Goal: Information Seeking & Learning: Learn about a topic

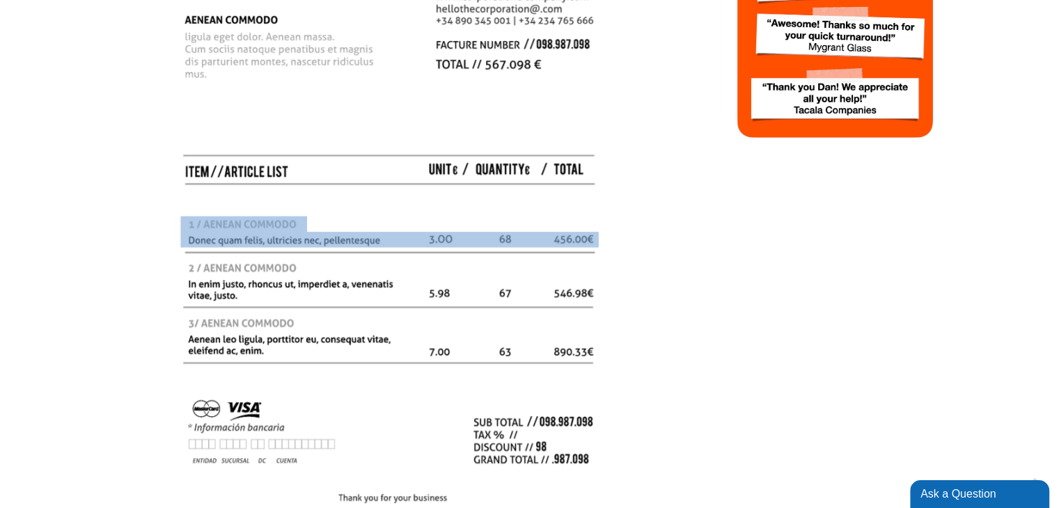
scroll to position [563, 0]
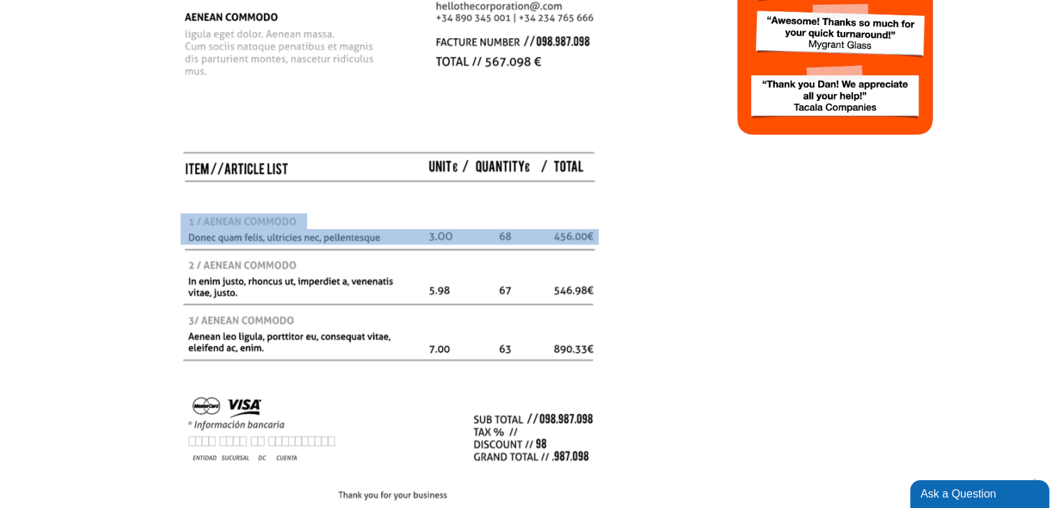
click at [323, 217] on img at bounding box center [390, 155] width 501 height 713
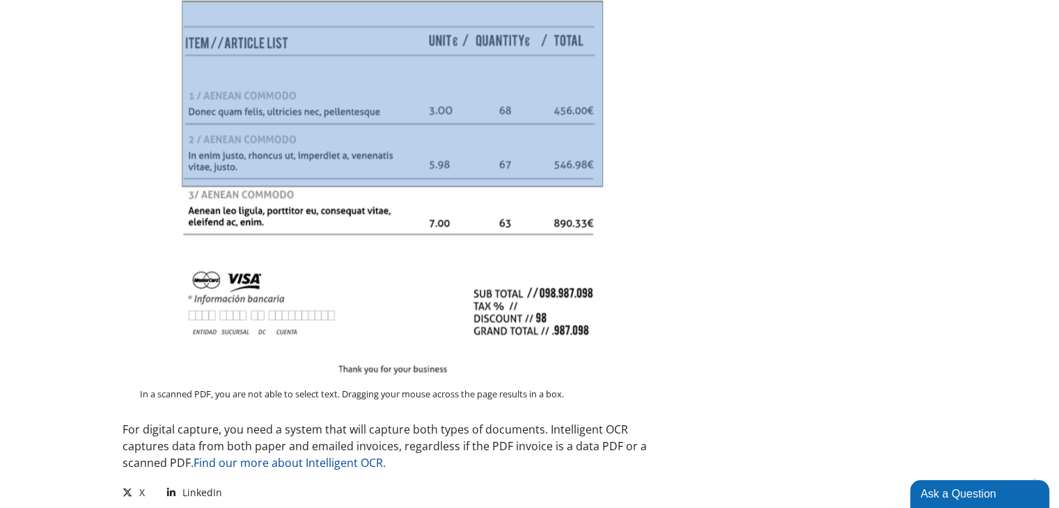
scroll to position [1878, 0]
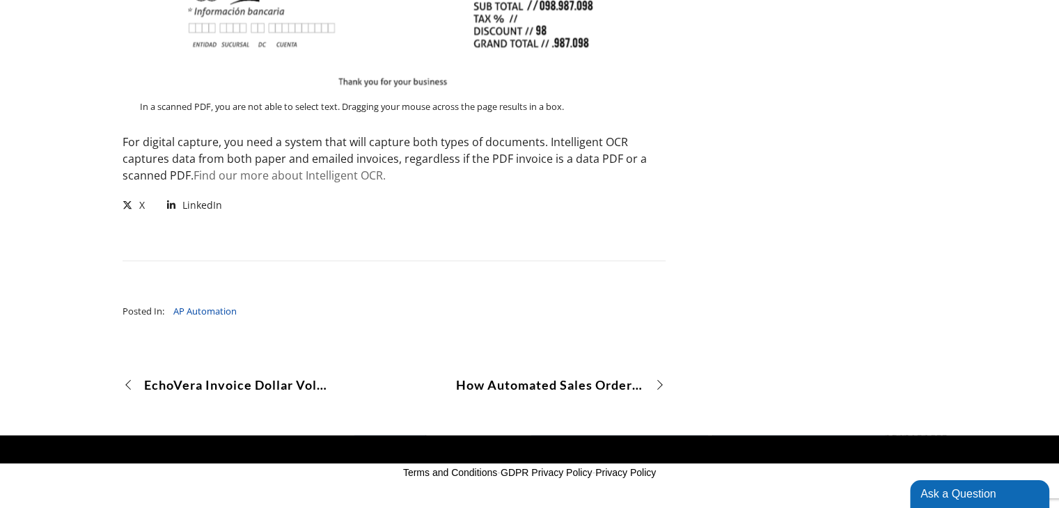
click at [288, 176] on link "Find our more about Intelligent OCR." at bounding box center [290, 175] width 192 height 15
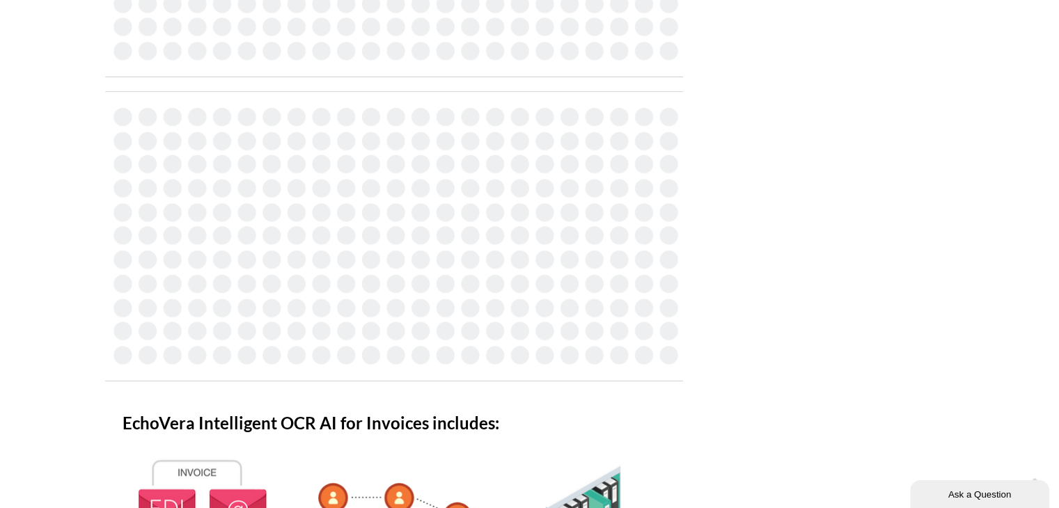
scroll to position [890, 0]
